Goal: Answer question/provide support

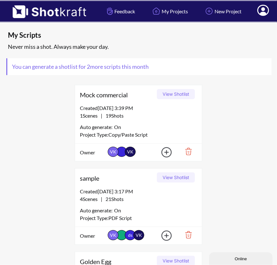
click at [262, 11] on icon at bounding box center [262, 11] width 7 height 8
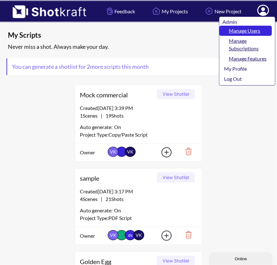
click at [251, 29] on link "Manage Users" at bounding box center [245, 31] width 53 height 10
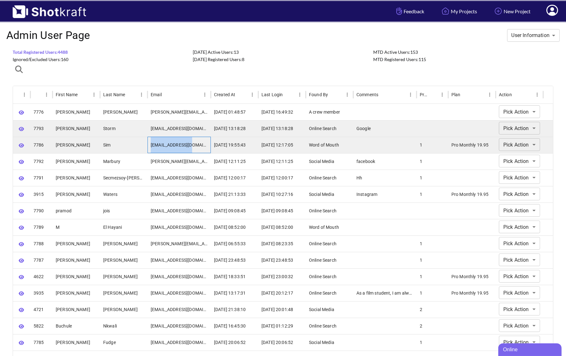
drag, startPoint x: 194, startPoint y: 144, endPoint x: 149, endPoint y: 144, distance: 44.6
click at [149, 144] on div "tedysim@gmail.com" at bounding box center [178, 145] width 63 height 16
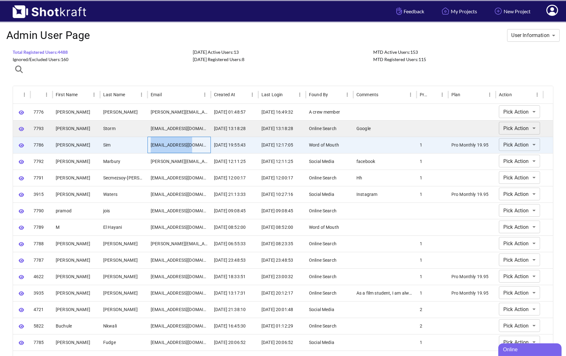
copy div "tedysim@gmail.com"
click at [268, 13] on span at bounding box center [239, 11] width 294 height 21
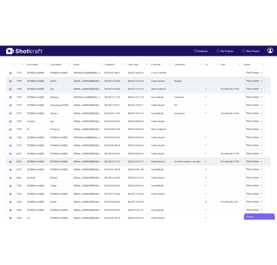
scroll to position [58, 0]
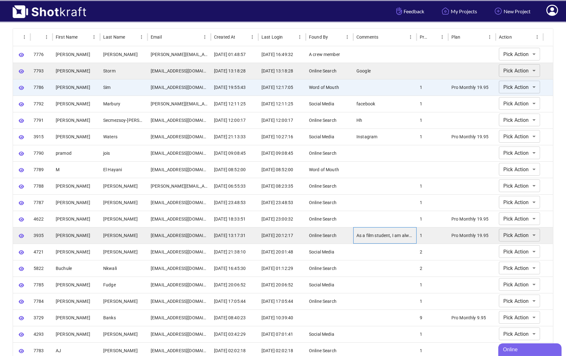
click at [280, 231] on div "As a film student, I am always looking for tech apps that can help me" at bounding box center [384, 235] width 63 height 16
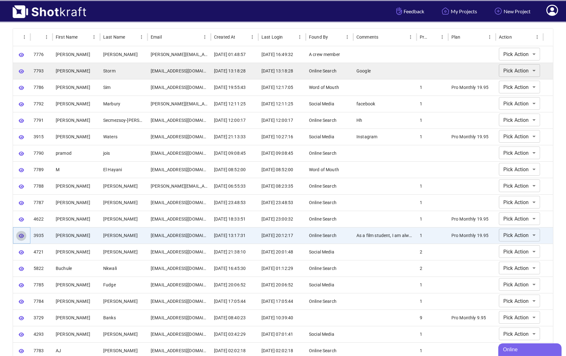
click at [21, 235] on icon "button" at bounding box center [21, 236] width 5 height 4
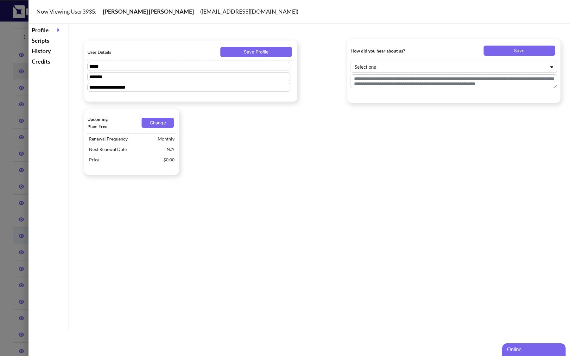
type textarea "**********"
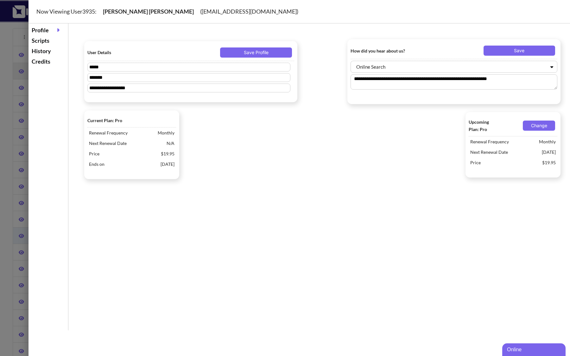
click at [10, 164] on div at bounding box center [285, 178] width 570 height 356
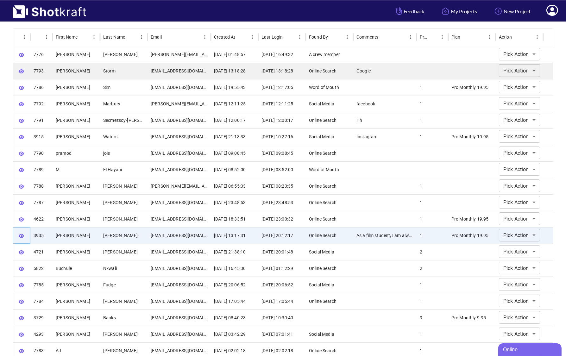
click at [21, 235] on icon "button" at bounding box center [21, 236] width 5 height 4
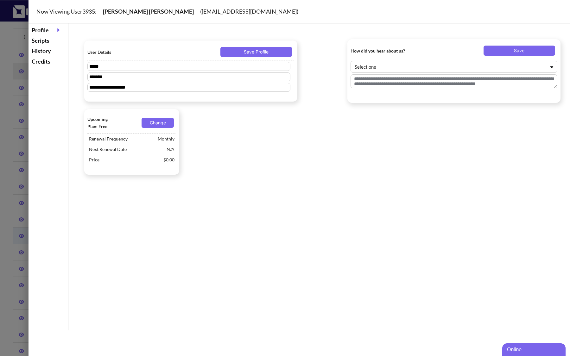
type textarea "**********"
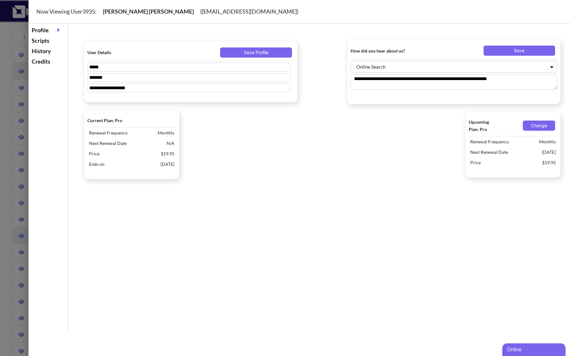
click at [10, 218] on div at bounding box center [285, 178] width 570 height 356
